Goal: Book appointment/travel/reservation

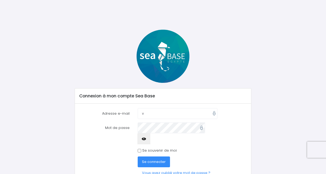
type input "[EMAIL_ADDRESS][DOMAIN_NAME]"
click at [161, 159] on span "Se connecter" at bounding box center [154, 161] width 24 height 5
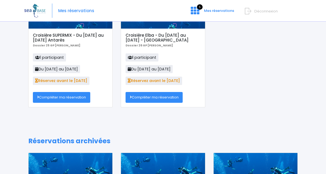
scroll to position [54, 0]
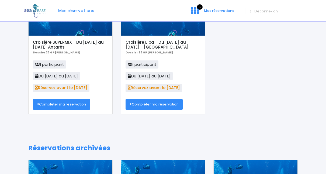
click at [63, 106] on link "Compléter ma réservation" at bounding box center [61, 104] width 57 height 11
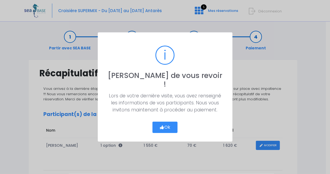
click at [165, 124] on button "Ok" at bounding box center [165, 127] width 25 height 11
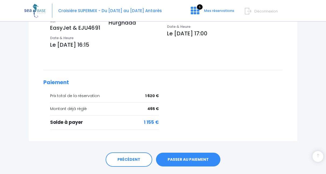
scroll to position [209, 0]
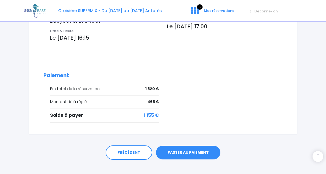
click at [180, 146] on link "PASSER AU PAIEMENT" at bounding box center [188, 153] width 64 height 14
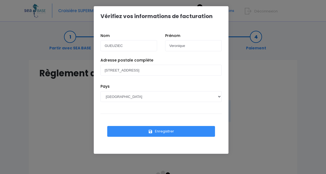
click at [172, 130] on button "Enregistrer" at bounding box center [161, 131] width 108 height 11
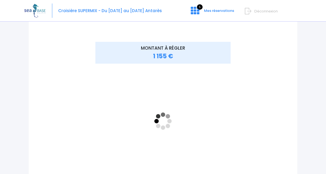
scroll to position [81, 0]
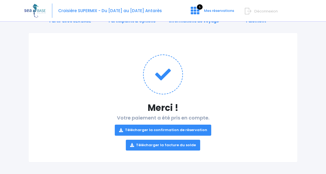
scroll to position [28, 0]
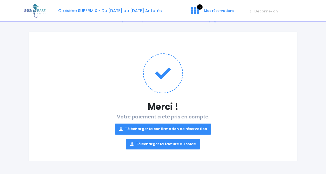
click at [142, 128] on link "Télécharger la confirmation de réservation" at bounding box center [163, 129] width 97 height 11
click at [148, 143] on link "Télécharger la facture du solde" at bounding box center [163, 144] width 74 height 11
